Goal: Book appointment/travel/reservation

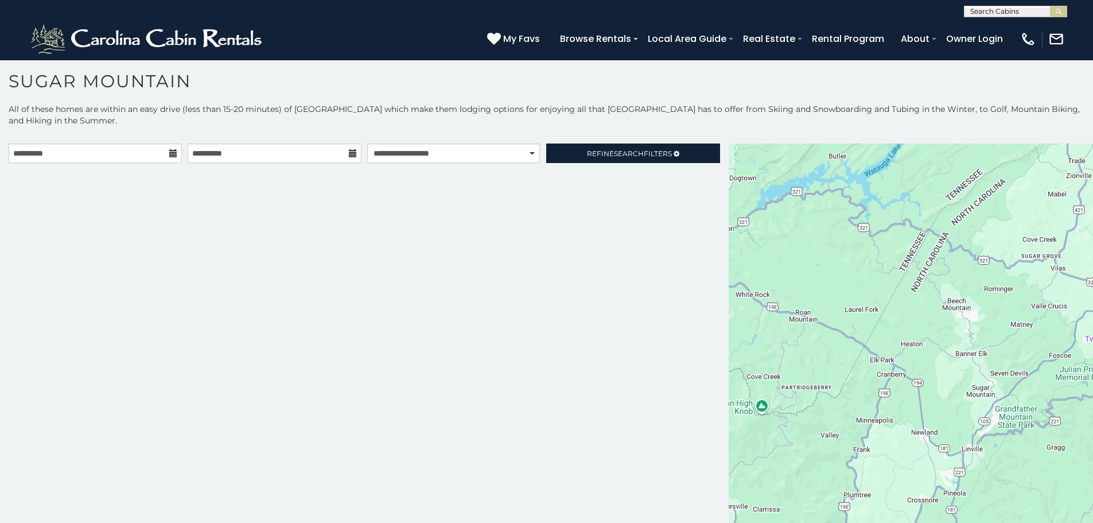
scroll to position [6, 0]
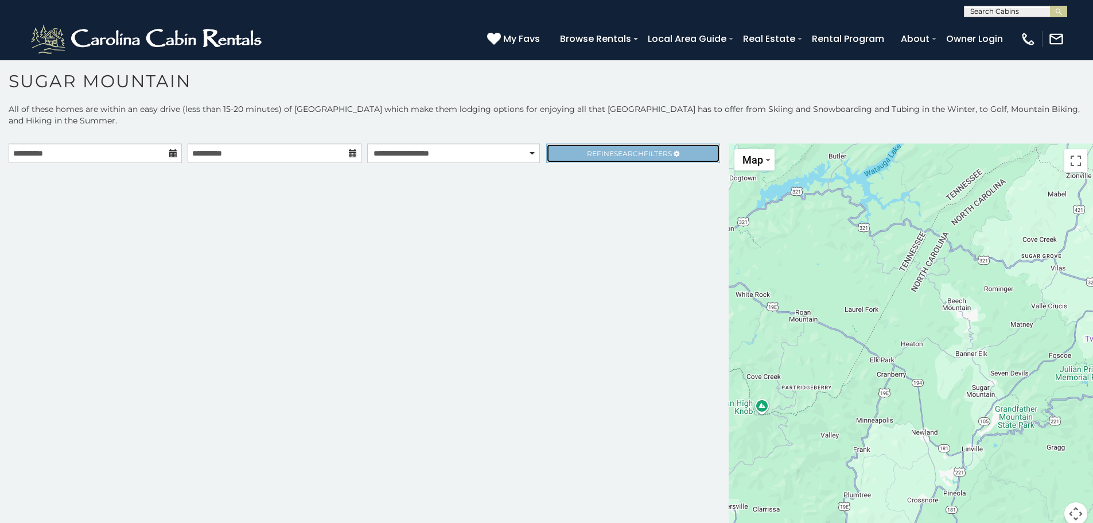
click at [632, 156] on span "Search" at bounding box center [629, 153] width 30 height 9
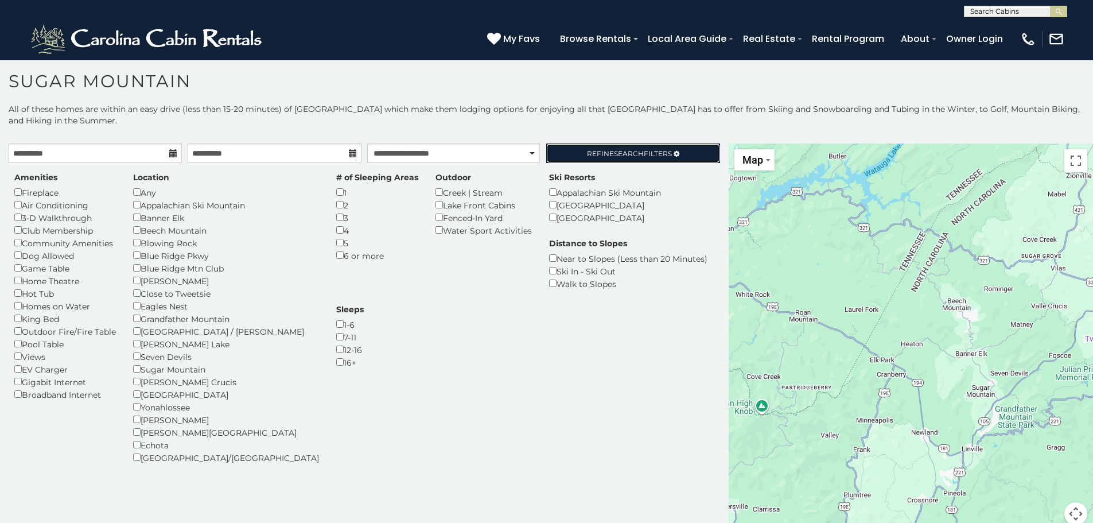
scroll to position [33, 0]
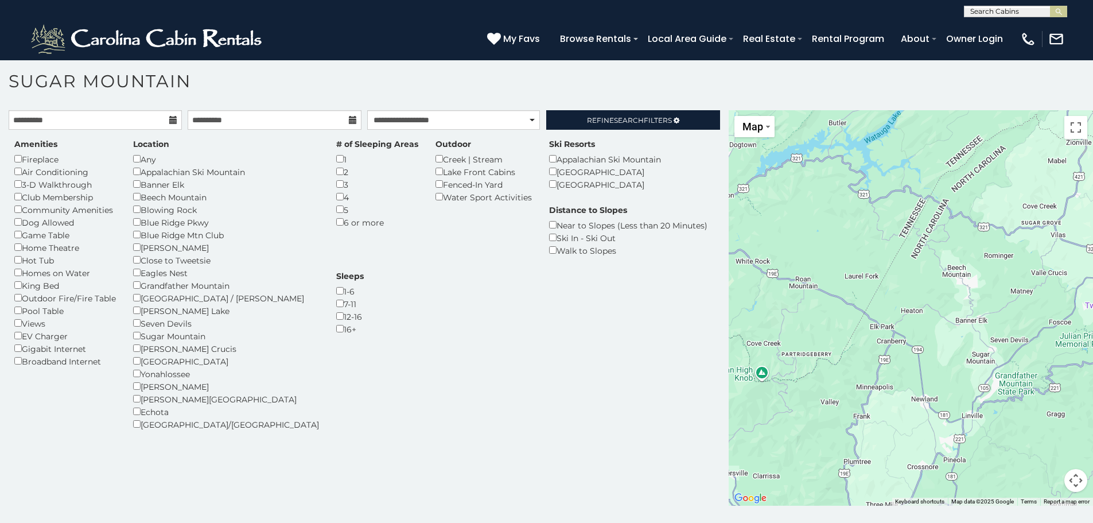
click at [136, 339] on div "Sugar Mountain" at bounding box center [226, 335] width 186 height 13
drag, startPoint x: 424, startPoint y: 84, endPoint x: 541, endPoint y: 84, distance: 117.0
click at [426, 84] on h1 "Sugar Mountain" at bounding box center [546, 87] width 1093 height 33
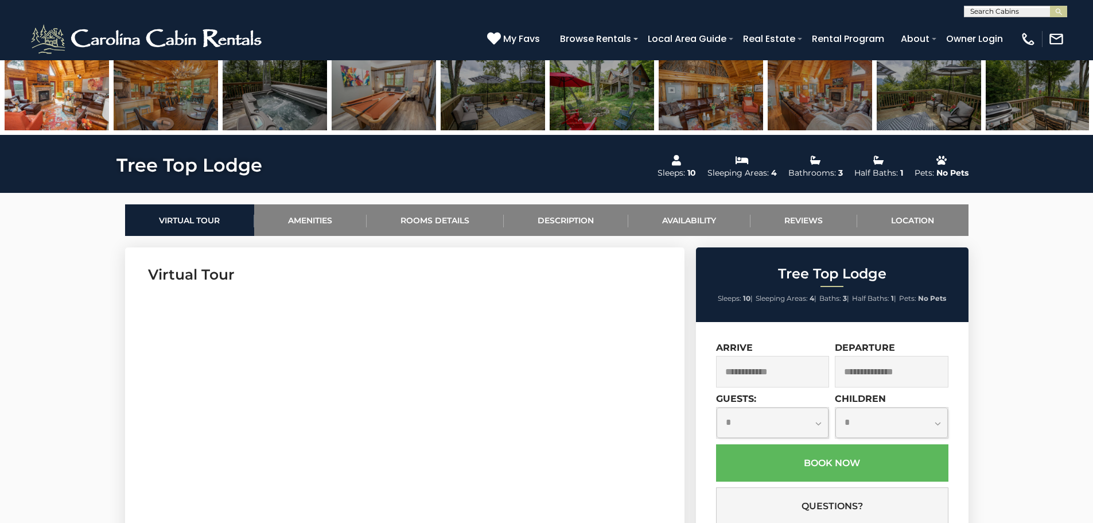
scroll to position [459, 0]
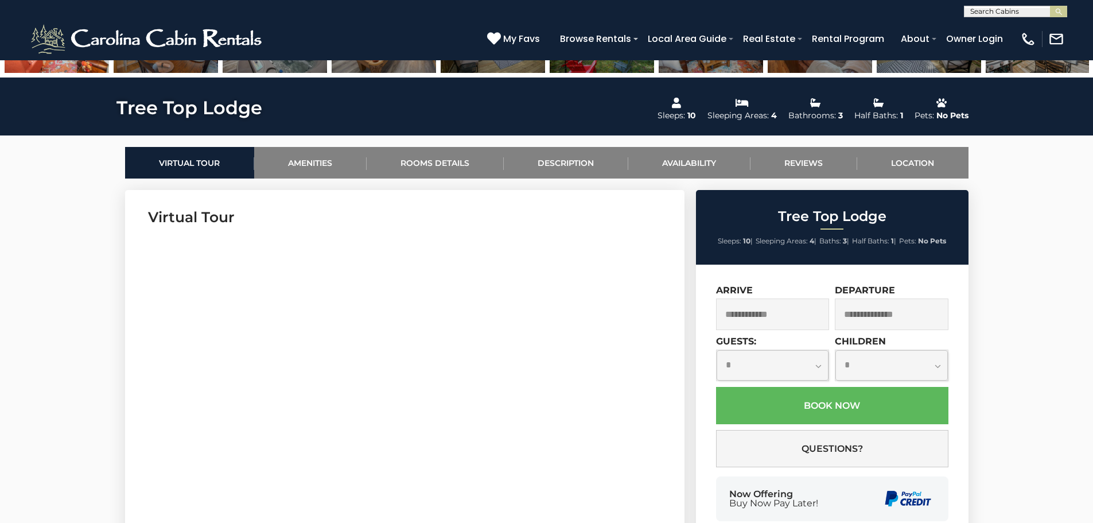
click at [776, 319] on input "text" at bounding box center [773, 314] width 114 height 32
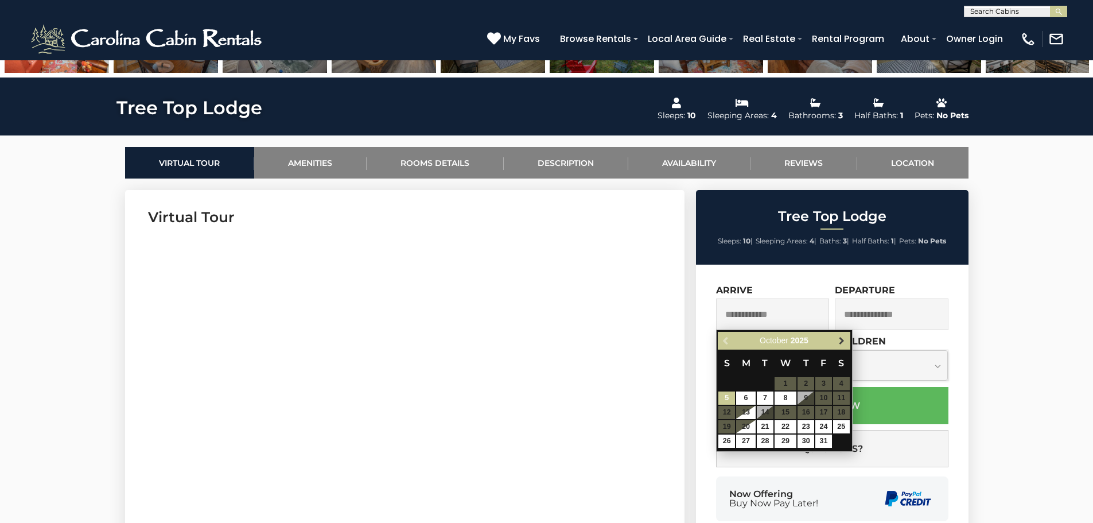
click at [842, 343] on span "Next" at bounding box center [841, 340] width 9 height 9
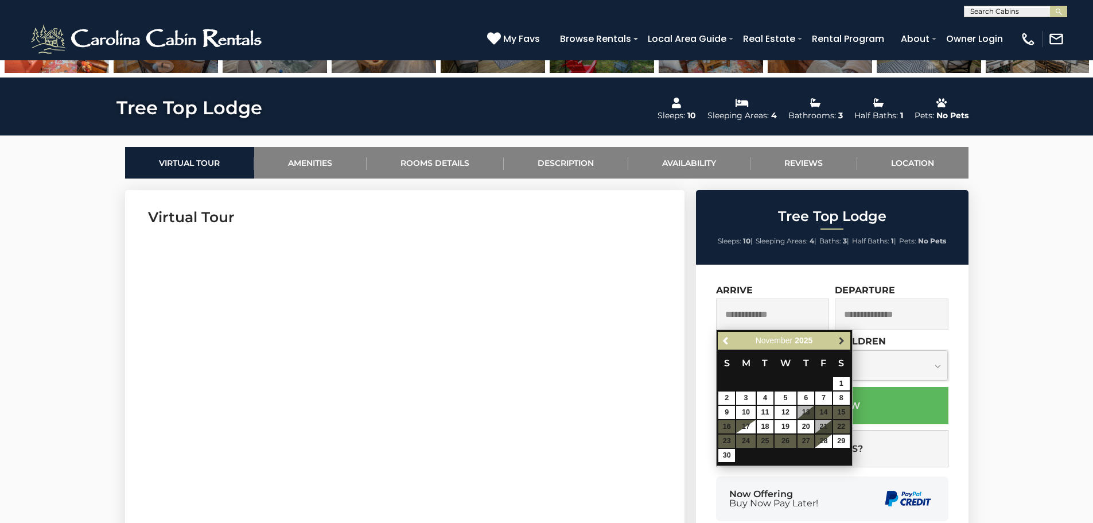
click at [842, 342] on span "Next" at bounding box center [841, 340] width 9 height 9
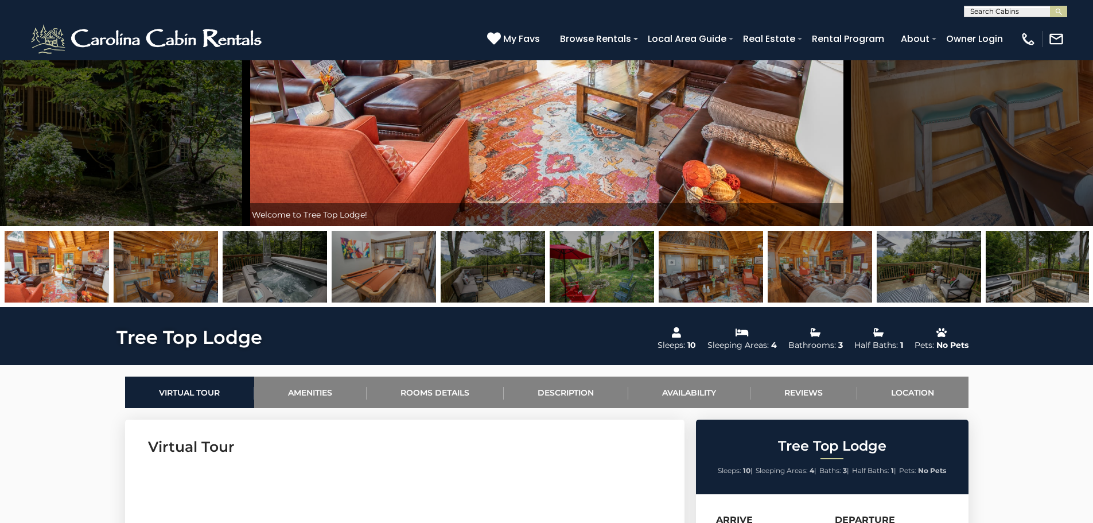
scroll to position [0, 0]
